Goal: Information Seeking & Learning: Understand process/instructions

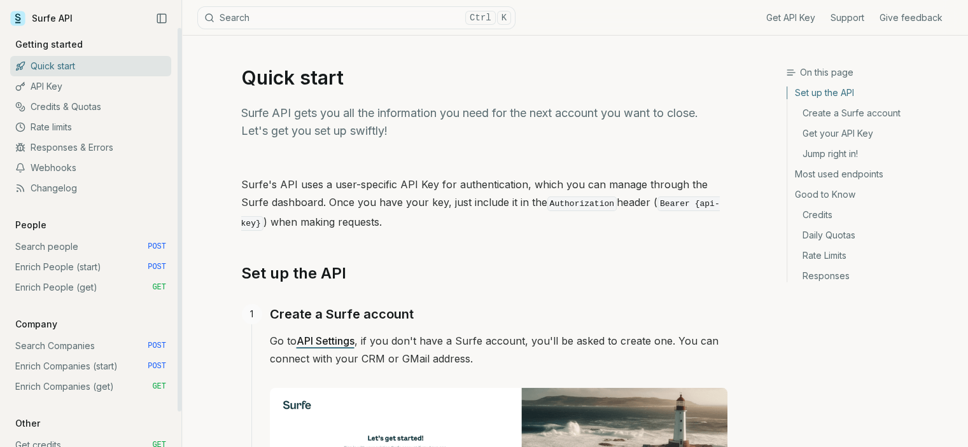
click at [60, 131] on link "Rate limits" at bounding box center [90, 127] width 161 height 20
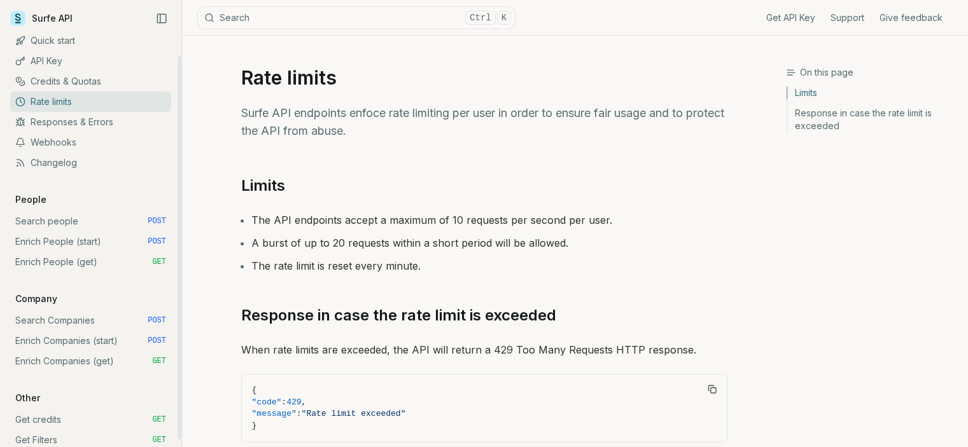
scroll to position [38, 0]
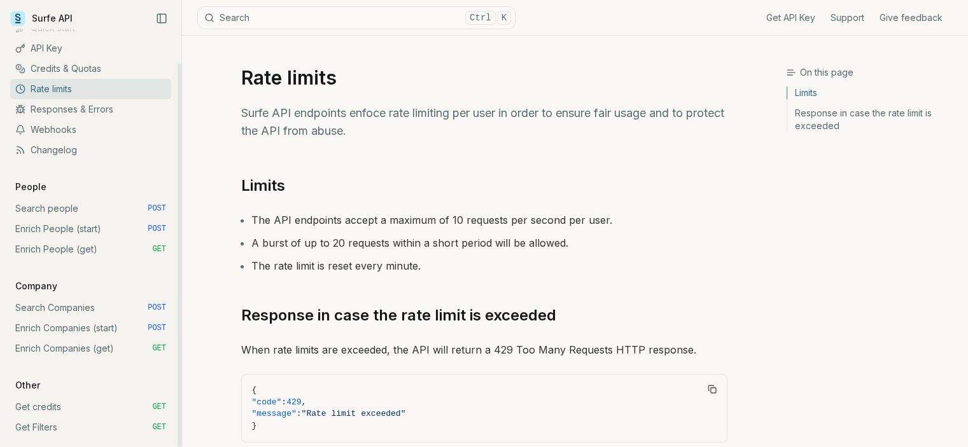
click at [88, 304] on link "Search Companies POST" at bounding box center [90, 308] width 161 height 20
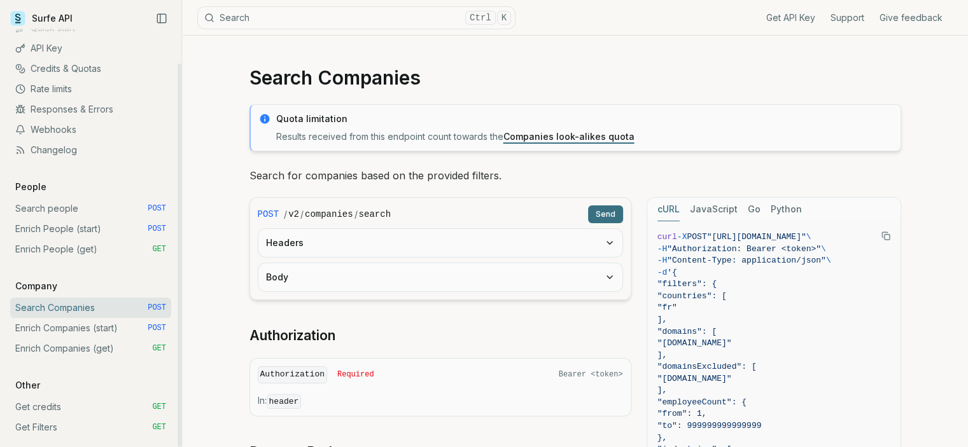
click at [82, 206] on link "Search people POST" at bounding box center [90, 209] width 161 height 20
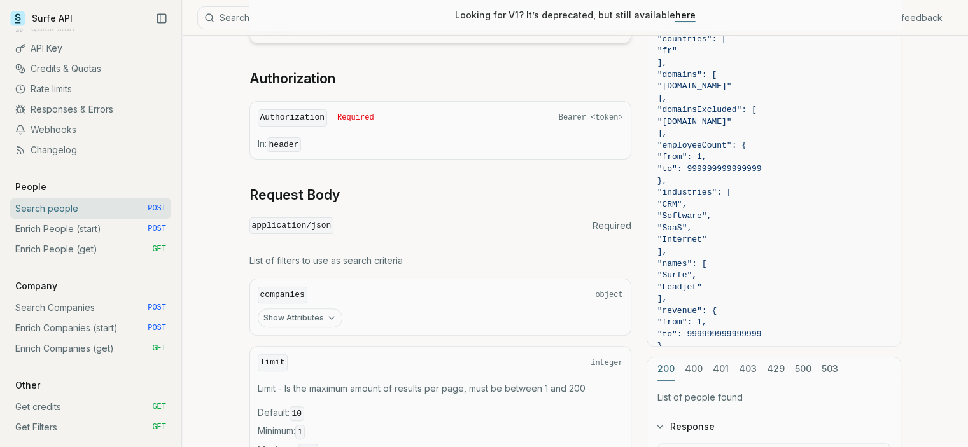
scroll to position [382, 0]
